Goal: Register for event/course

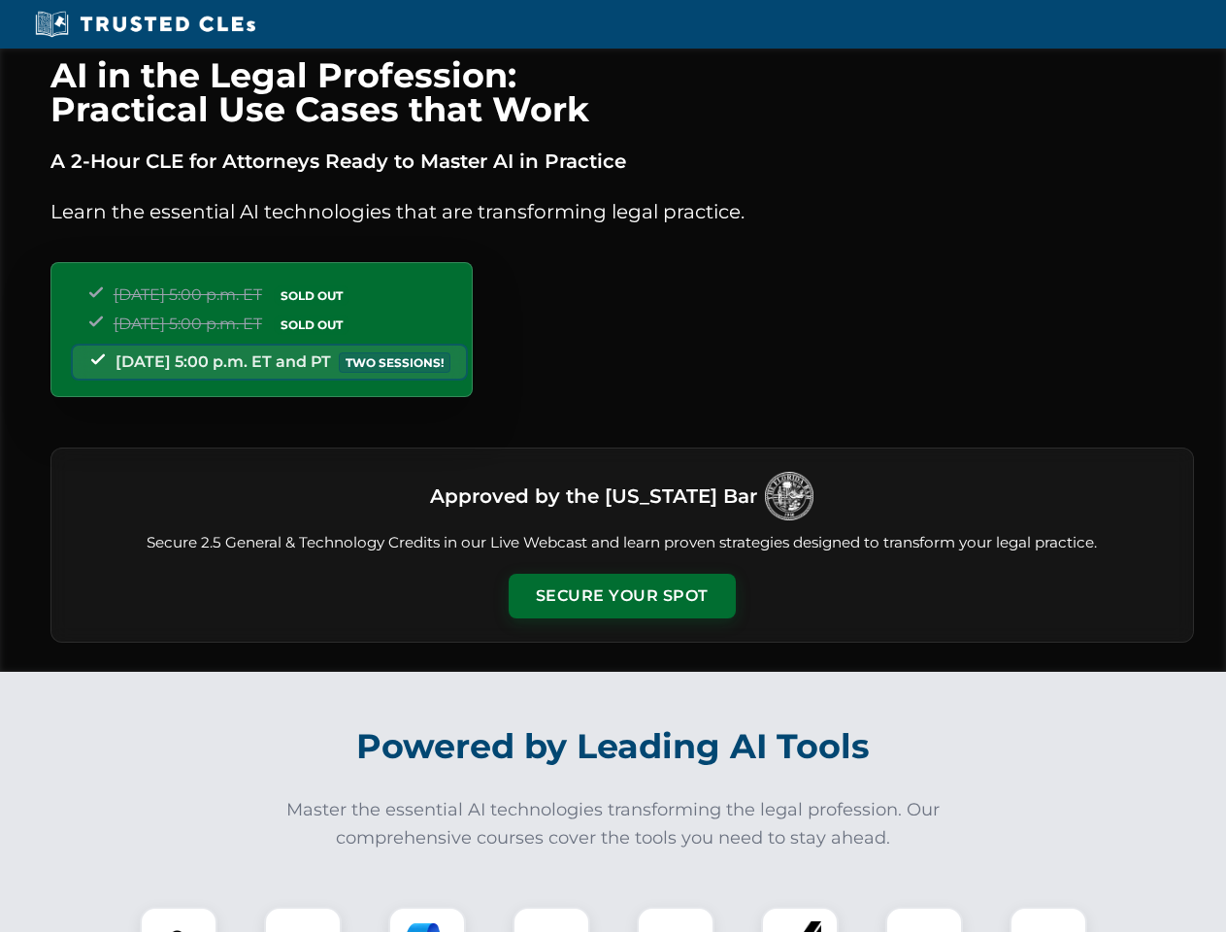
click at [621, 596] on button "Secure Your Spot" at bounding box center [621, 596] width 227 height 45
click at [179, 919] on img at bounding box center [178, 945] width 56 height 56
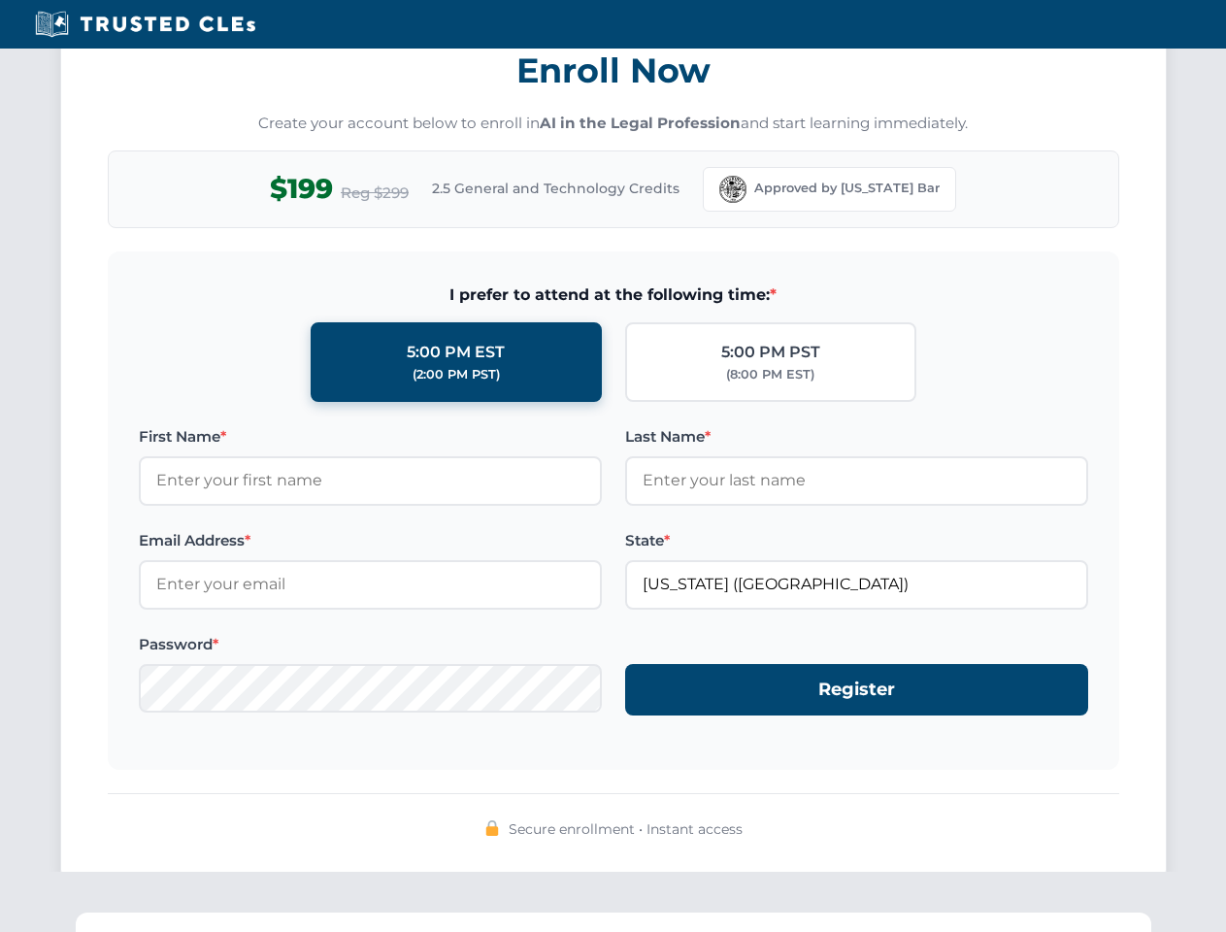
scroll to position [1905, 0]
